Goal: Find specific page/section: Find specific page/section

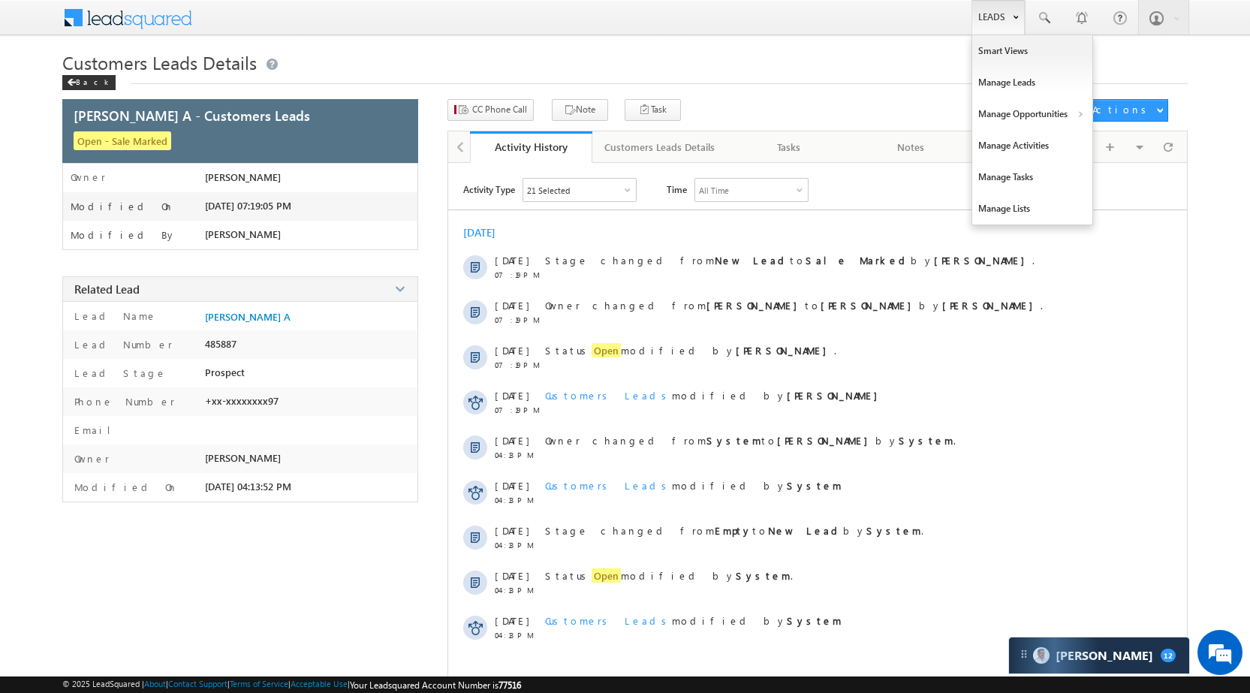
click at [977, 24] on link "Leads" at bounding box center [998, 17] width 53 height 35
click at [1036, 107] on link "Manage Opportunities" at bounding box center [1033, 114] width 120 height 32
click at [1123, 143] on link "Customers Leads" at bounding box center [1162, 147] width 137 height 32
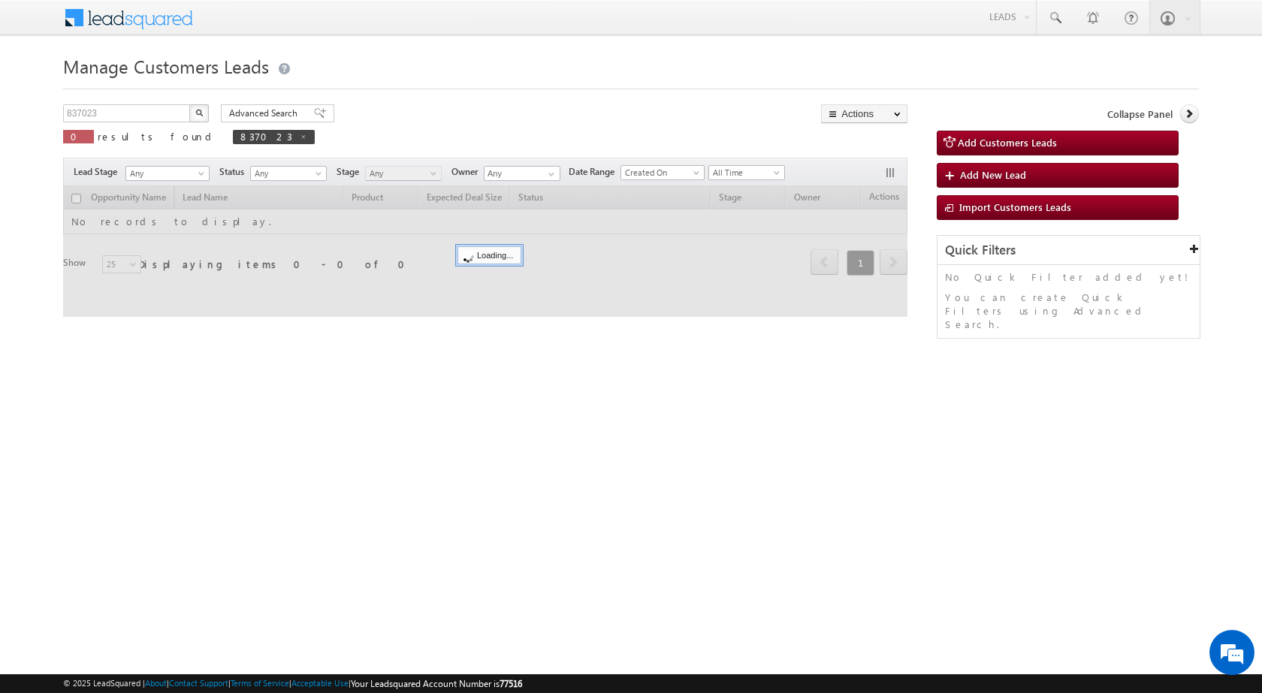
click at [146, 102] on div "Manage Customers Leads 837023 X 0 results found 837023 Advanced Search Advanced…" at bounding box center [631, 238] width 1136 height 376
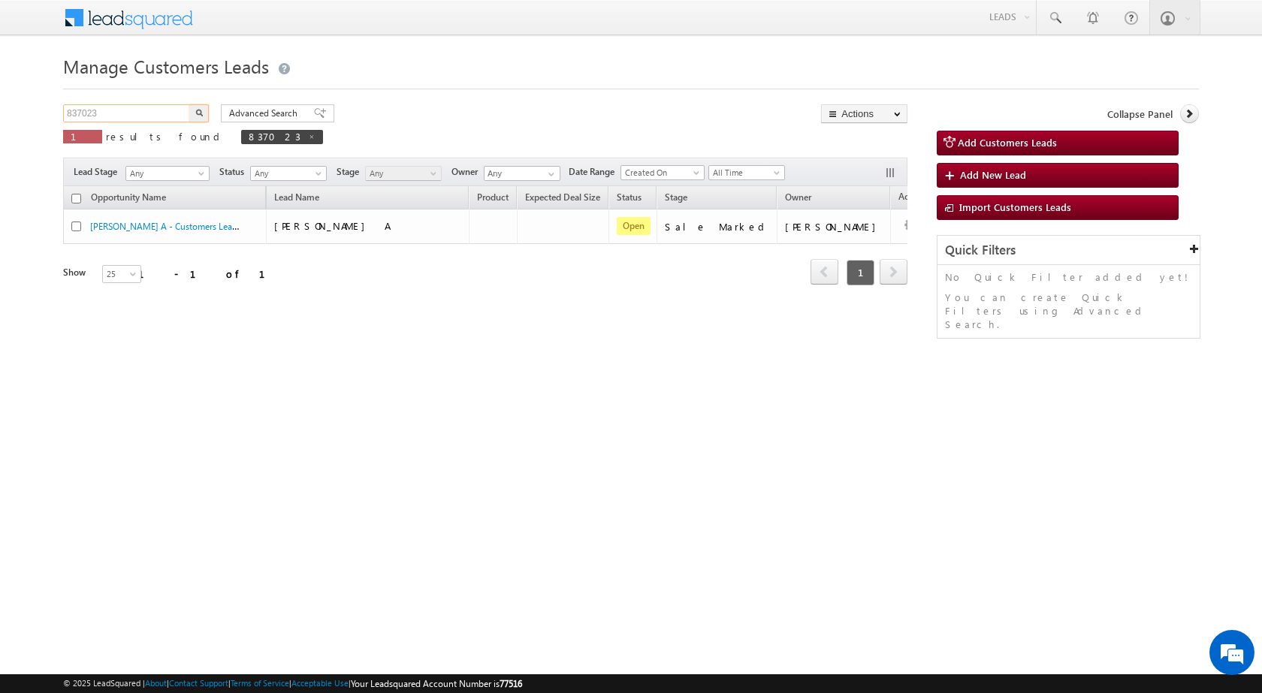
click at [146, 106] on input "837023" at bounding box center [127, 113] width 128 height 18
click at [147, 119] on input "837023" at bounding box center [127, 113] width 128 height 18
paste input "11011"
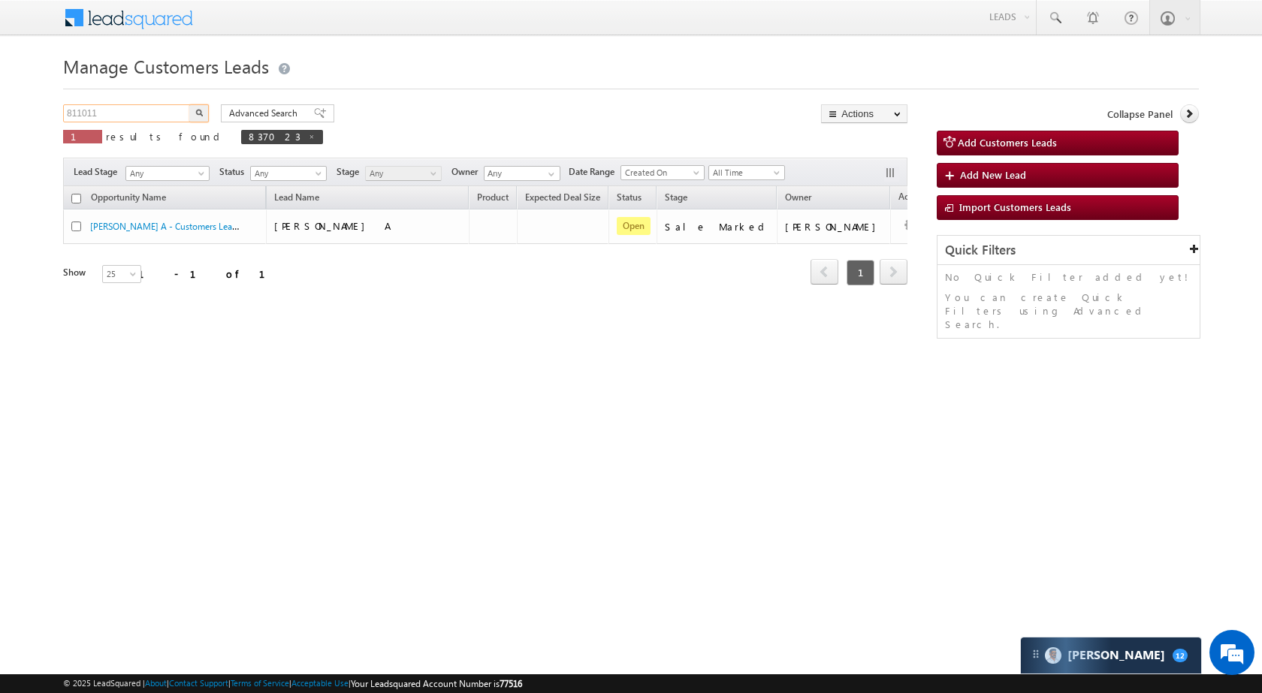
type input "811011"
click at [197, 114] on img "button" at bounding box center [199, 113] width 8 height 8
